Goal: Task Accomplishment & Management: Manage account settings

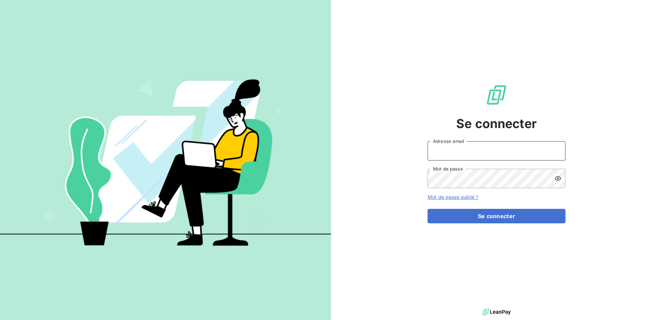
click at [471, 157] on input "Adresse email" at bounding box center [497, 150] width 138 height 19
type input "[PERSON_NAME][EMAIL_ADDRESS][DOMAIN_NAME]"
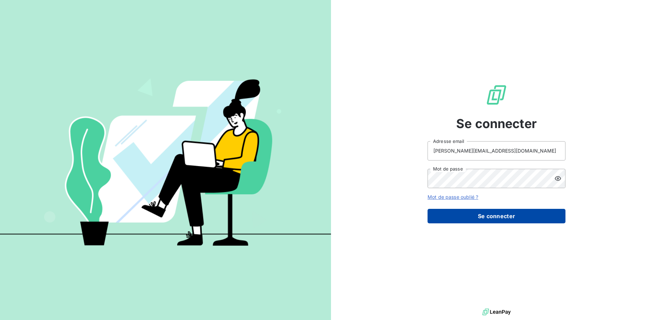
click at [484, 213] on button "Se connecter" at bounding box center [497, 216] width 138 height 14
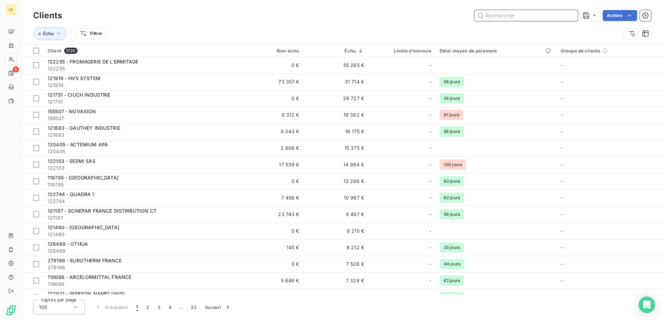
click at [496, 14] on input "text" at bounding box center [526, 15] width 103 height 11
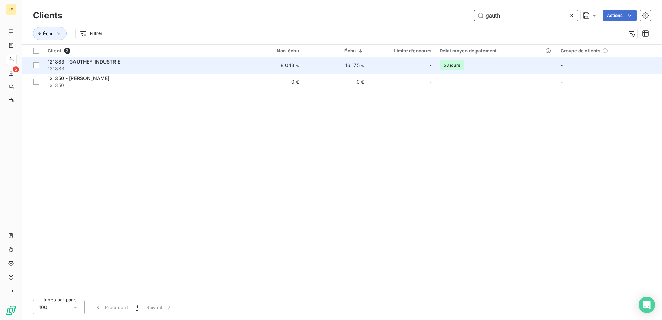
type input "gauth"
click at [310, 64] on td "16 175 €" at bounding box center [335, 65] width 65 height 17
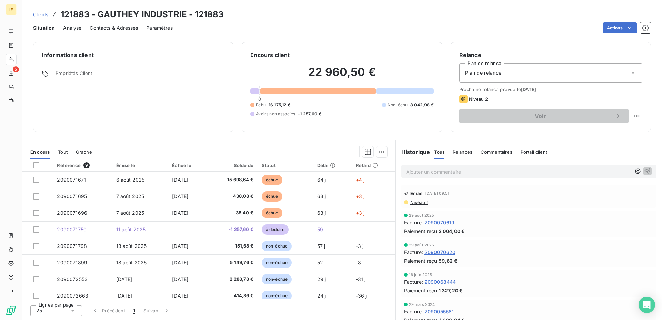
click at [44, 16] on span "Clients" at bounding box center [40, 15] width 15 height 6
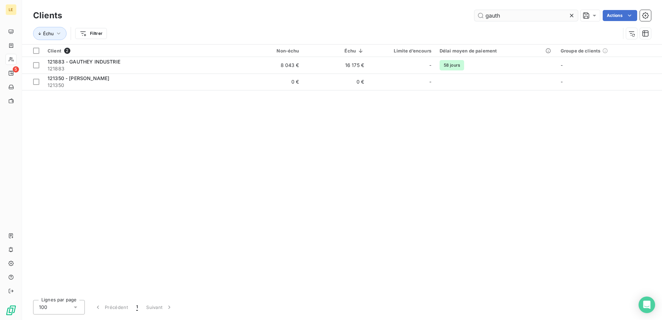
drag, startPoint x: 536, startPoint y: 16, endPoint x: 346, endPoint y: -7, distance: 192.0
click at [475, 10] on input "gauth" at bounding box center [526, 15] width 103 height 11
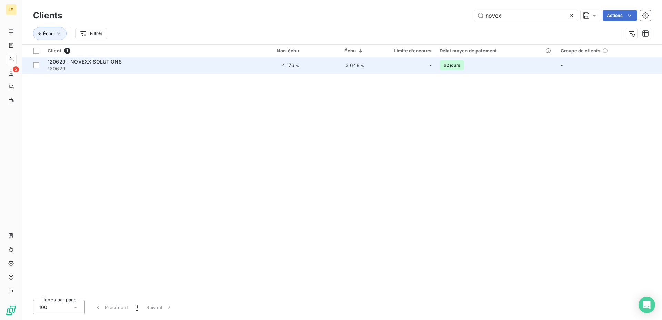
type input "novex"
drag, startPoint x: 115, startPoint y: 63, endPoint x: 118, endPoint y: 60, distance: 3.9
click at [116, 63] on span "120629 - NOVEXX SOLUTIONS" at bounding box center [85, 62] width 74 height 6
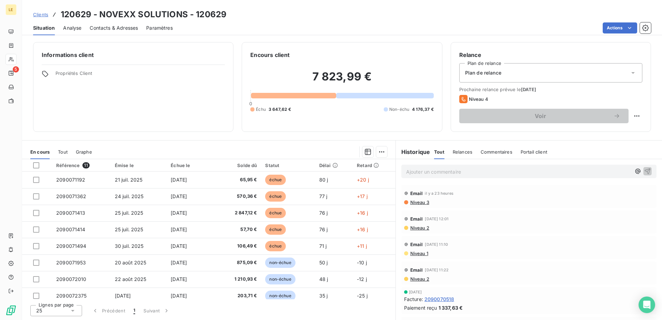
click at [46, 17] on span "Clients" at bounding box center [40, 15] width 15 height 6
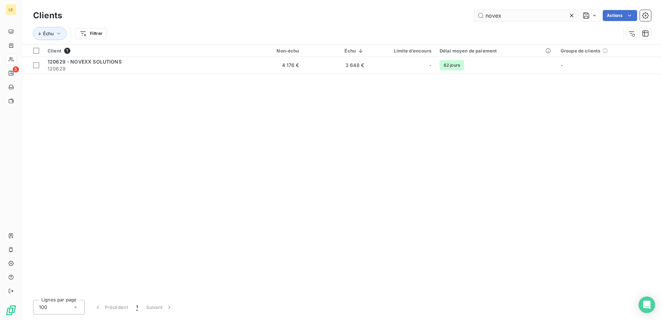
drag, startPoint x: 522, startPoint y: 16, endPoint x: 329, endPoint y: 3, distance: 193.5
click at [475, 10] on input "novex" at bounding box center [526, 15] width 103 height 11
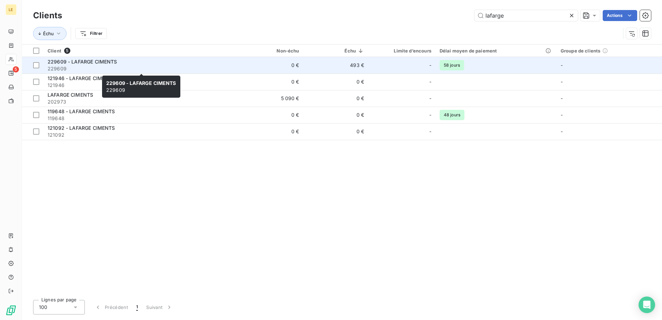
type input "lafarge"
click at [142, 60] on div "229609 - LAFARGE CIMENTS" at bounding box center [141, 61] width 187 height 7
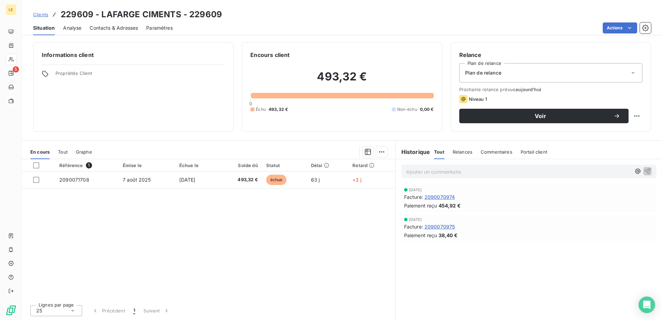
click at [37, 16] on span "Clients" at bounding box center [40, 15] width 15 height 6
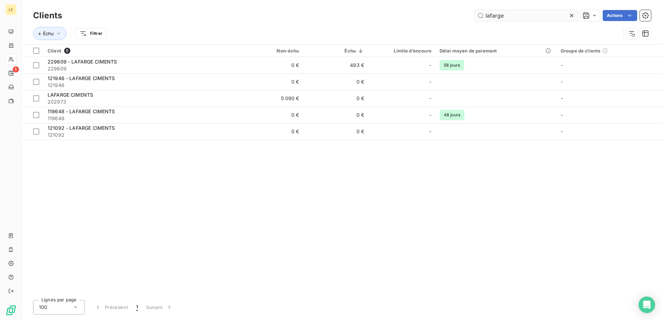
drag, startPoint x: 501, startPoint y: 16, endPoint x: 405, endPoint y: 16, distance: 95.5
click at [475, 16] on input "lafarge" at bounding box center [526, 15] width 103 height 11
drag, startPoint x: 528, startPoint y: 17, endPoint x: 356, endPoint y: 11, distance: 172.2
click at [475, 11] on input "lafarge" at bounding box center [526, 15] width 103 height 11
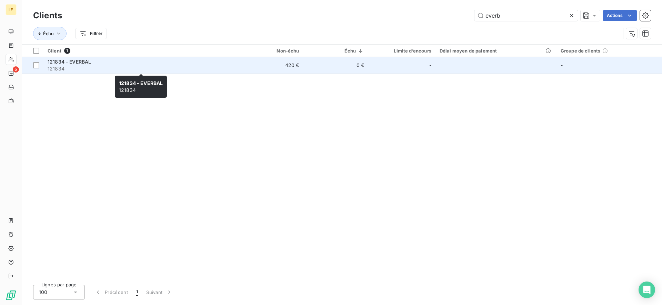
type input "everb"
click at [100, 63] on div "121834 - EVERBAL" at bounding box center [141, 61] width 187 height 7
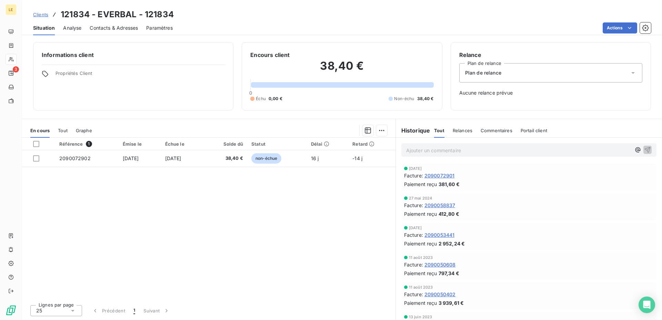
click at [44, 28] on div "Clients 121834 - EVERBAL - 121834 Situation Analyse Contacts & Adresses Paramèt…" at bounding box center [342, 17] width 640 height 35
click at [50, 19] on div "Clients 121834 - EVERBAL - 121834" at bounding box center [103, 14] width 141 height 12
click at [45, 12] on link "Clients" at bounding box center [40, 14] width 15 height 7
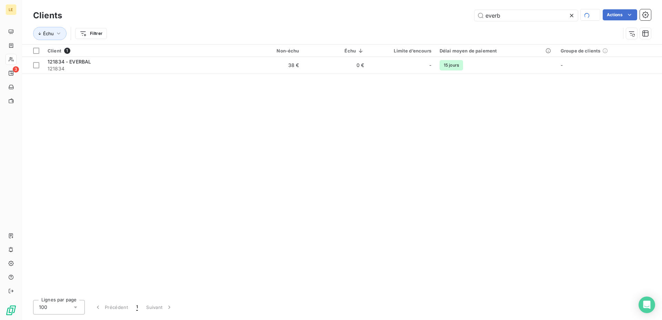
drag, startPoint x: 498, startPoint y: 14, endPoint x: 436, endPoint y: 14, distance: 61.7
click at [475, 15] on input "everb" at bounding box center [526, 15] width 103 height 11
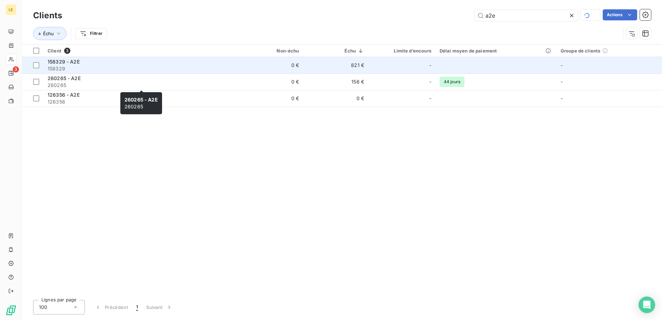
type input "a2e"
click at [153, 62] on div "158329 - A2E" at bounding box center [141, 61] width 187 height 7
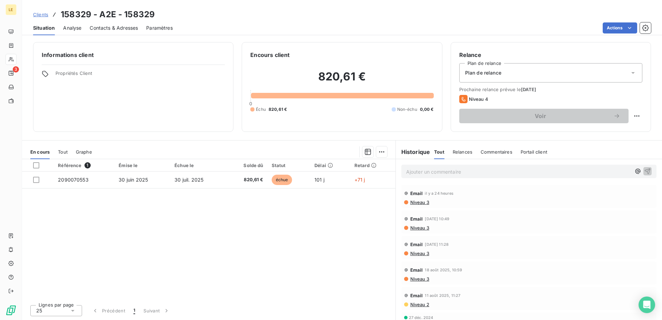
click at [103, 27] on span "Contacts & Adresses" at bounding box center [114, 27] width 48 height 7
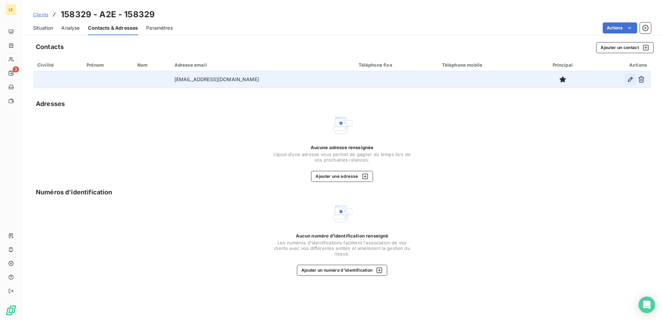
click at [629, 81] on icon "button" at bounding box center [630, 79] width 7 height 7
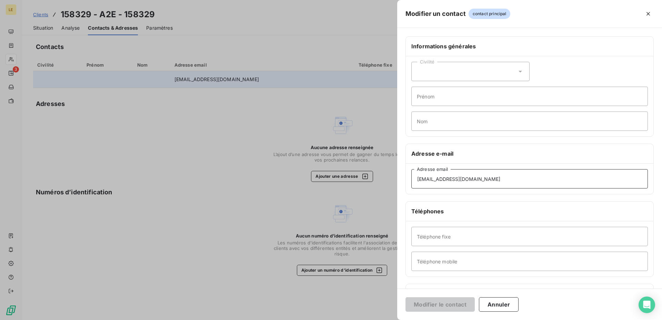
drag, startPoint x: 497, startPoint y: 179, endPoint x: 332, endPoint y: 177, distance: 164.5
click at [333, 319] on div "Modifier un contact contact principal Informations générales Civilité Prénom No…" at bounding box center [331, 320] width 662 height 0
drag, startPoint x: 486, startPoint y: 178, endPoint x: 311, endPoint y: 176, distance: 174.2
click at [411, 176] on input "[EMAIL_ADDRESS][DOMAIN_NAME]" at bounding box center [529, 178] width 237 height 19
paste input "dol"
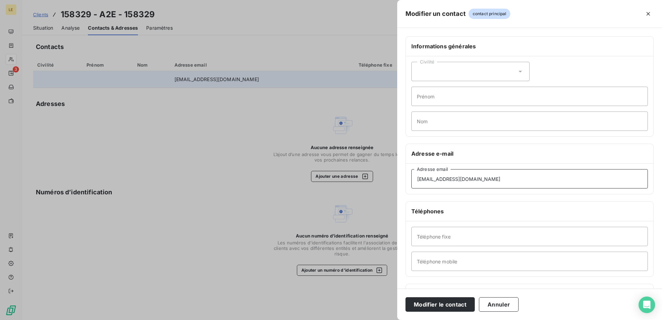
type input "[EMAIL_ADDRESS][DOMAIN_NAME]"
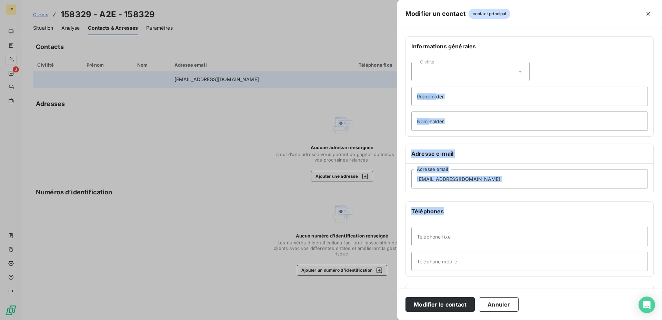
drag, startPoint x: 384, startPoint y: 207, endPoint x: 420, endPoint y: 250, distance: 56.0
click at [417, 319] on div "Modifier un contact contact principal Informations générales Civilité Prénom No…" at bounding box center [331, 320] width 662 height 0
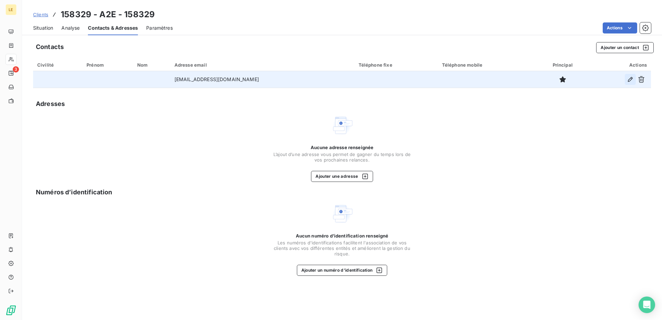
click at [631, 79] on icon "button" at bounding box center [630, 79] width 5 height 5
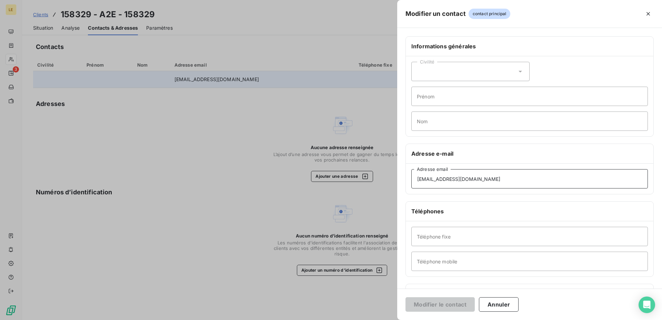
drag, startPoint x: 494, startPoint y: 182, endPoint x: 357, endPoint y: 182, distance: 136.6
click at [357, 319] on div "Modifier un contact contact principal Informations générales Civilité Prénom No…" at bounding box center [331, 320] width 662 height 0
drag, startPoint x: 506, startPoint y: 180, endPoint x: 343, endPoint y: 176, distance: 162.1
click at [411, 176] on input "[EMAIL_ADDRESS][DOMAIN_NAME]" at bounding box center [529, 178] width 237 height 19
paste input "dol"
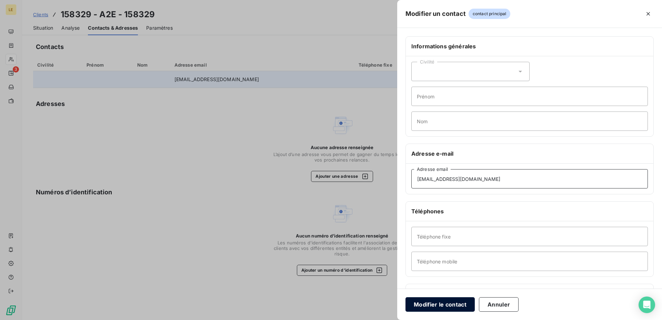
type input "[EMAIL_ADDRESS][DOMAIN_NAME]"
click at [437, 305] on button "Modifier le contact" at bounding box center [440, 304] width 69 height 14
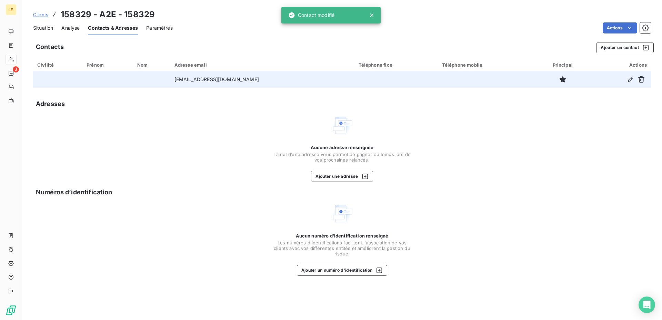
click at [40, 24] on span "Situation" at bounding box center [43, 27] width 20 height 7
